Goal: Task Accomplishment & Management: Manage account settings

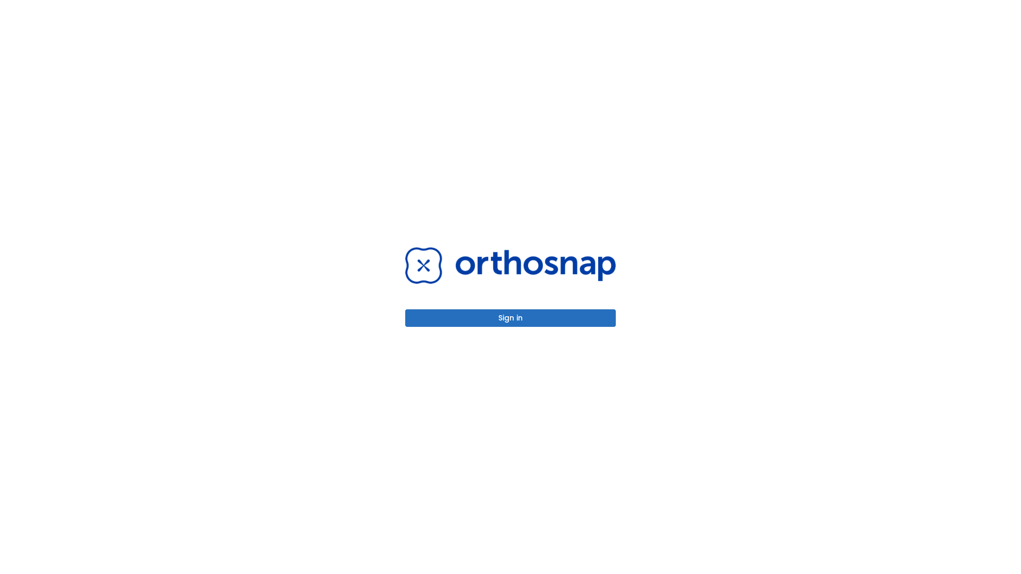
click at [511, 318] on button "Sign in" at bounding box center [510, 319] width 211 height 18
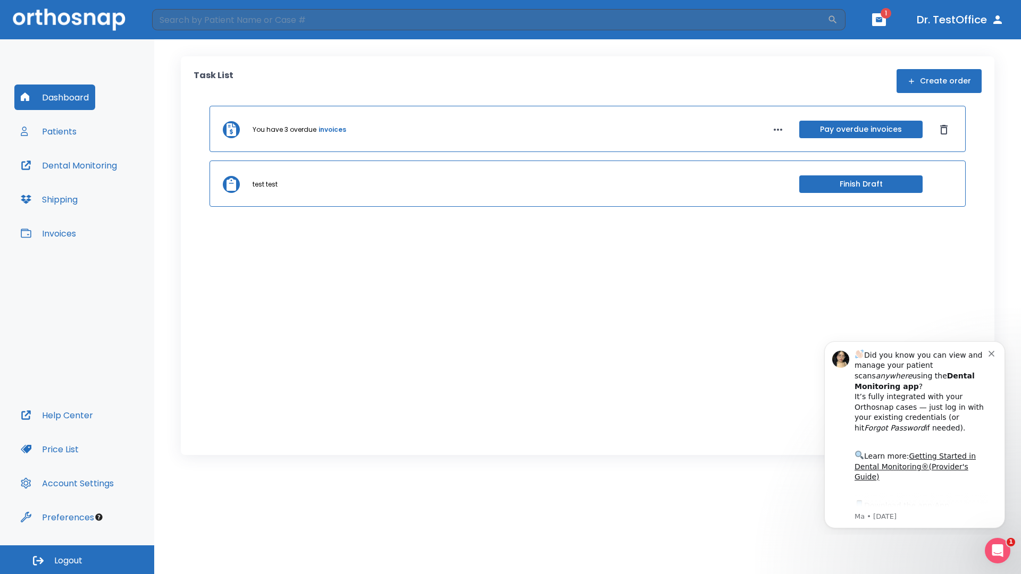
click at [77, 560] on span "Logout" at bounding box center [68, 561] width 28 height 12
